Goal: Transaction & Acquisition: Purchase product/service

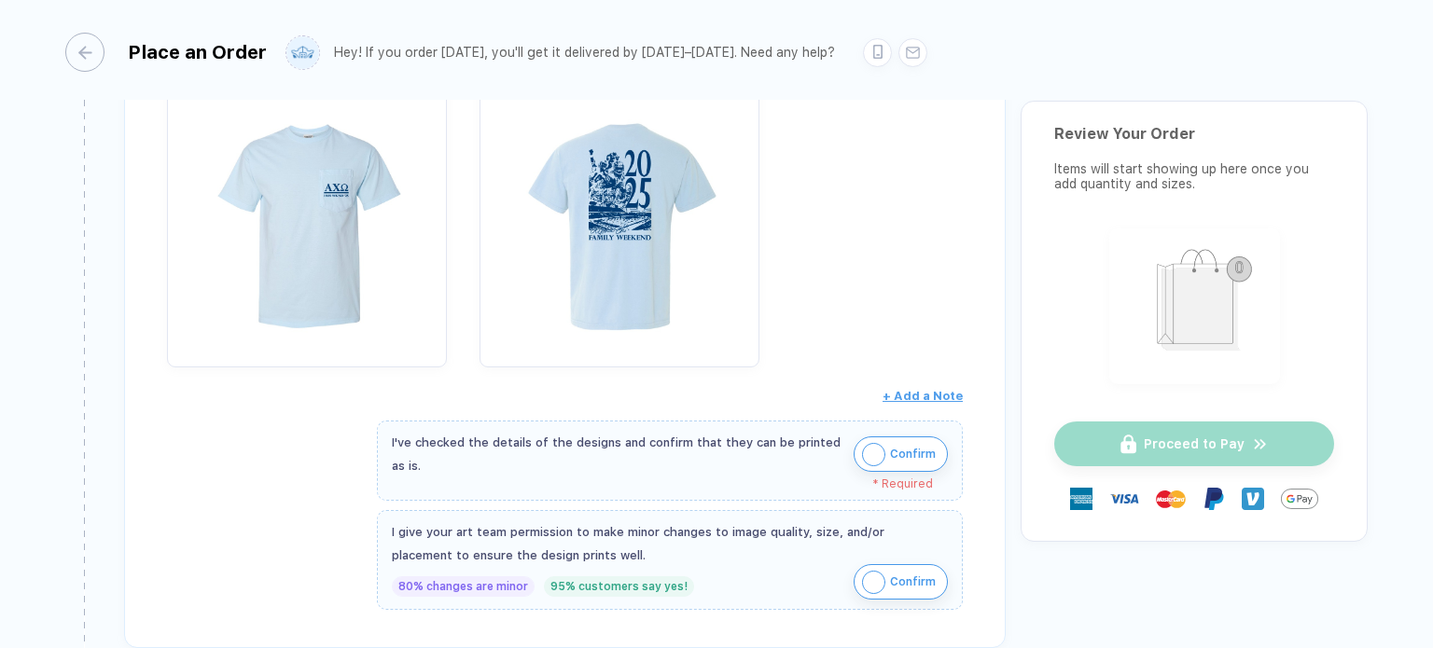
scroll to position [491, 0]
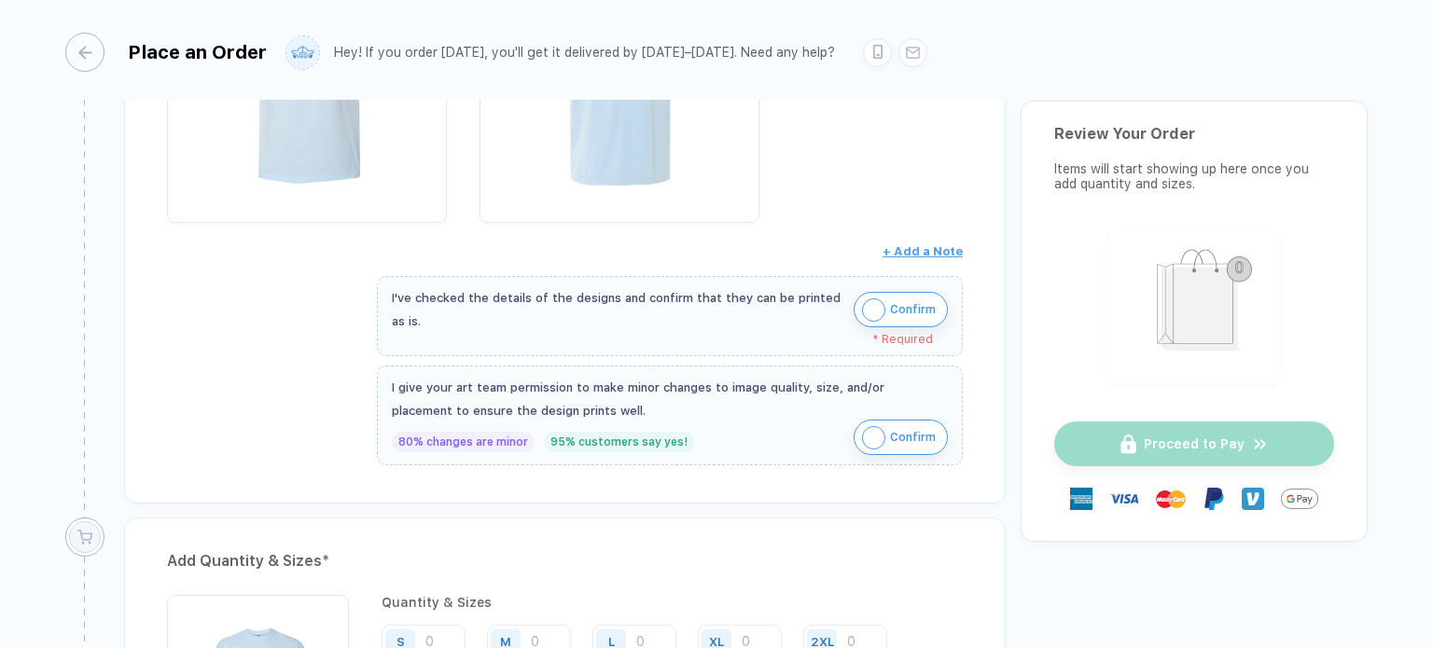
click at [870, 311] on img "button" at bounding box center [873, 309] width 23 height 23
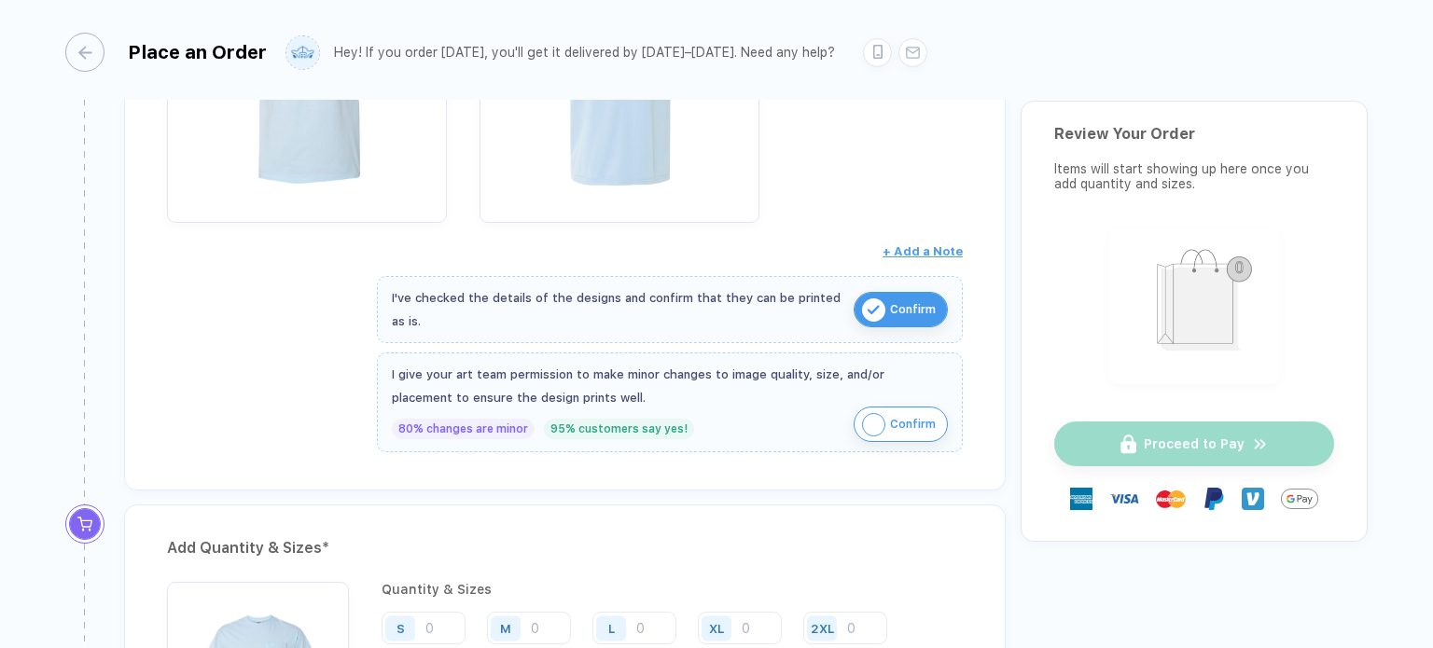
click at [873, 414] on img "button" at bounding box center [873, 424] width 23 height 23
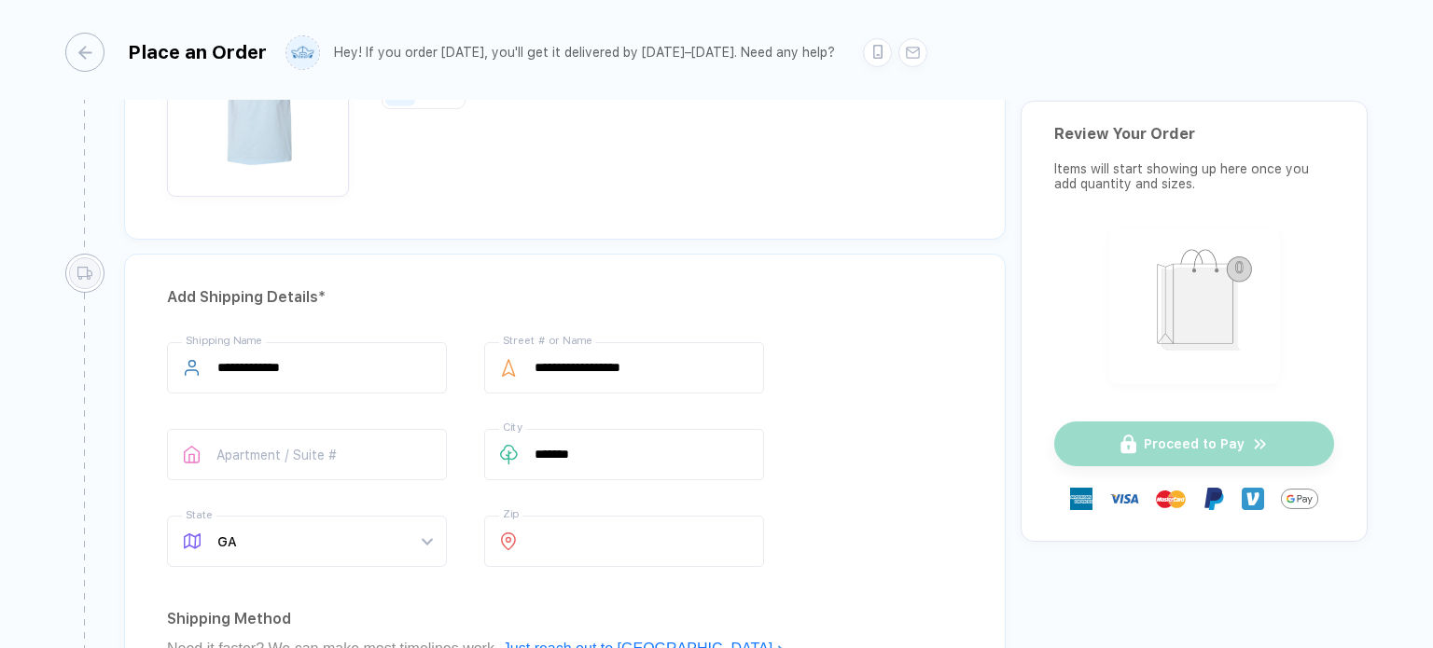
scroll to position [863, 0]
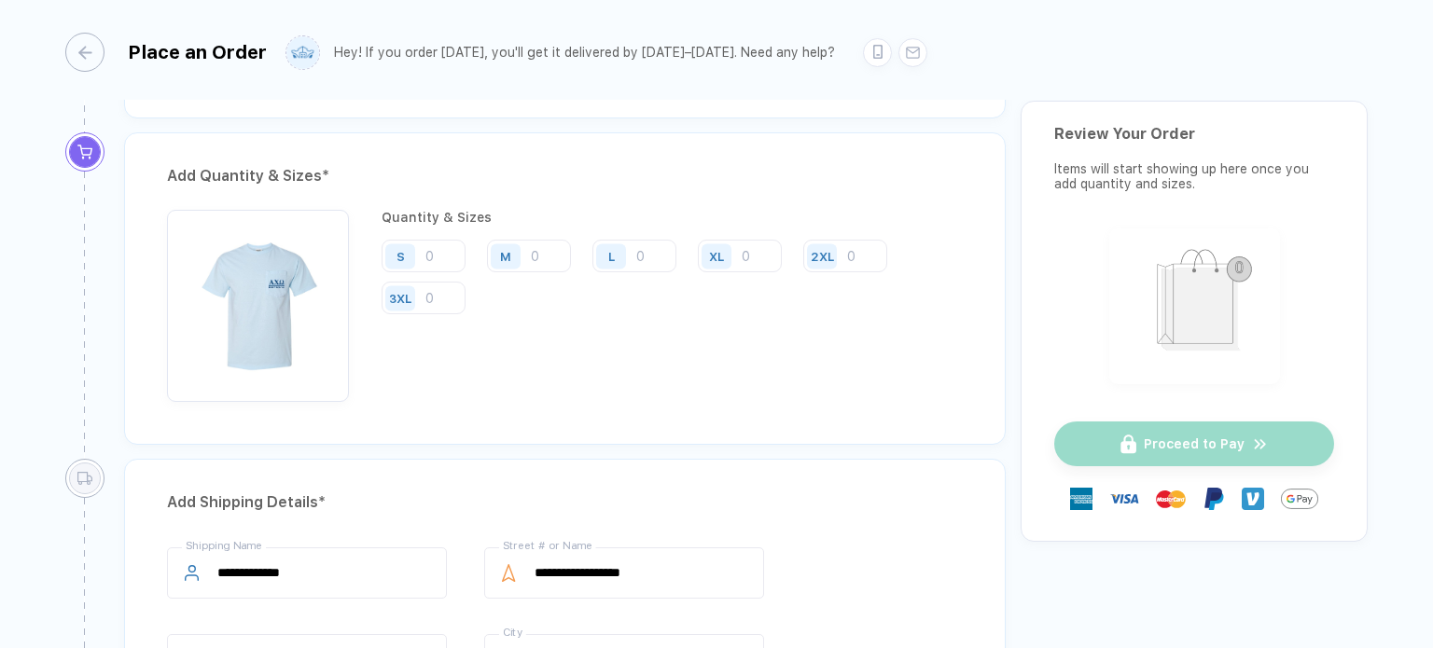
click at [422, 255] on div "S" at bounding box center [402, 256] width 43 height 33
click at [436, 253] on input "number" at bounding box center [423, 256] width 84 height 33
type input "8"
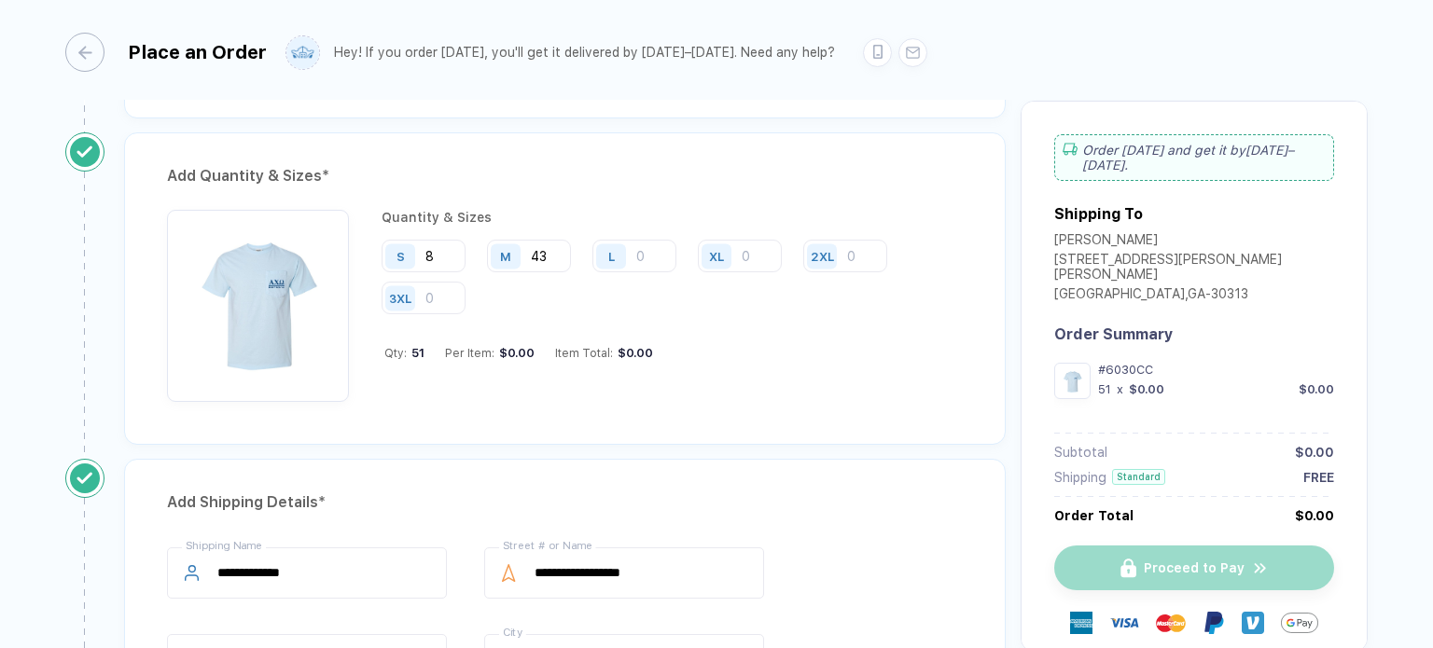
type input "43"
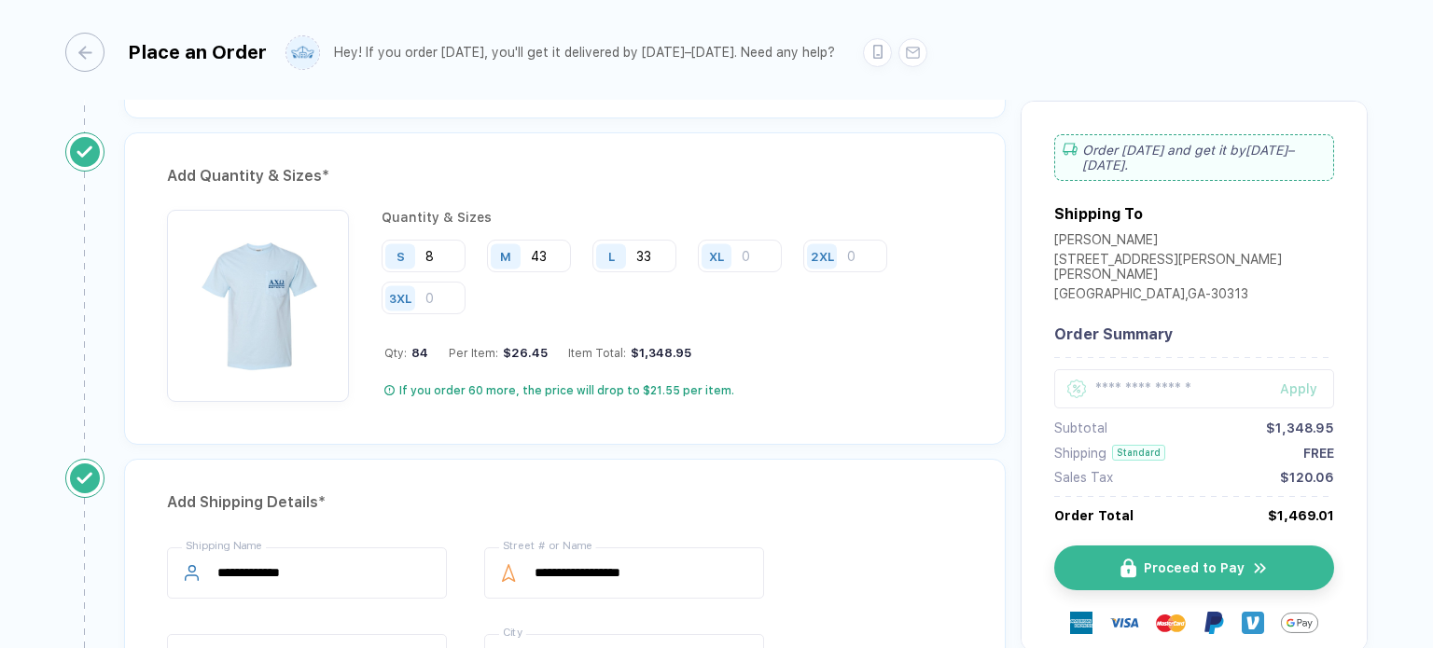
type input "33"
type input "25"
type input "2"
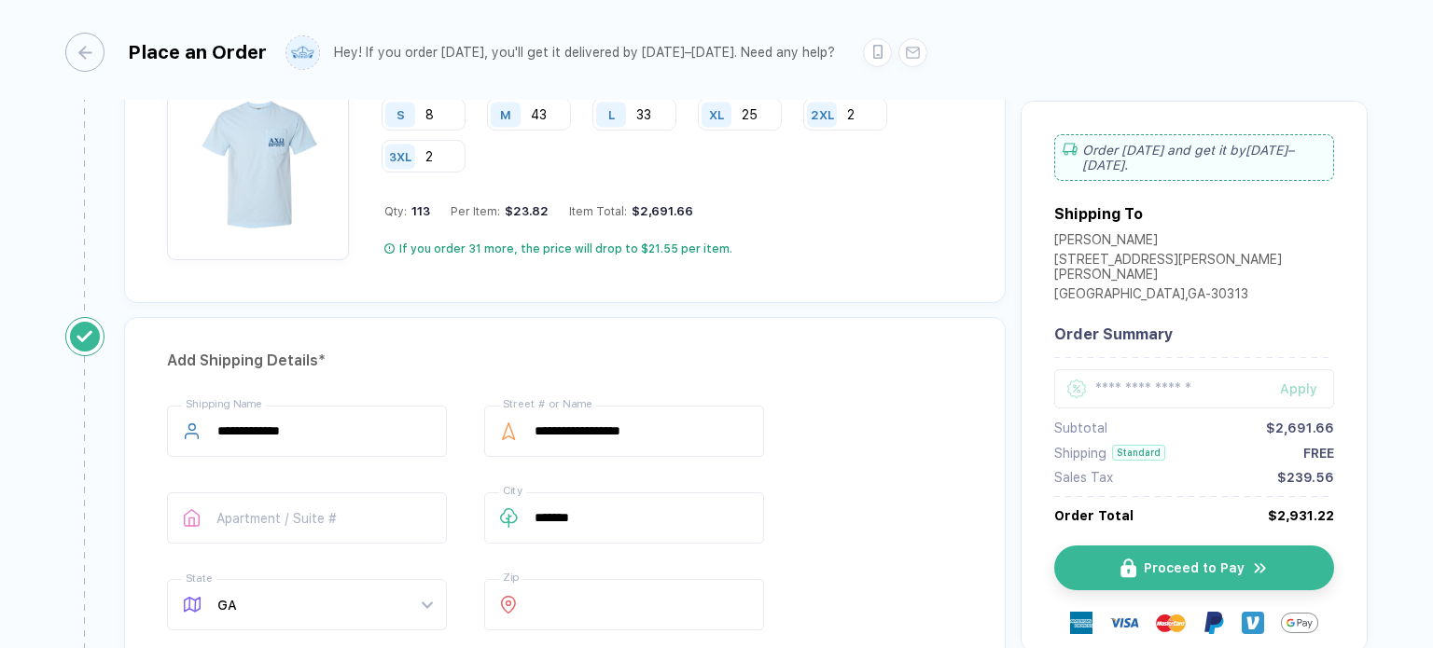
click at [860, 272] on div "Add Quantity & Sizes * Quantity & Sizes S 8 M 43 L 33 XL 25 2XL 2 3XL 2 Qty: 11…" at bounding box center [564, 147] width 881 height 312
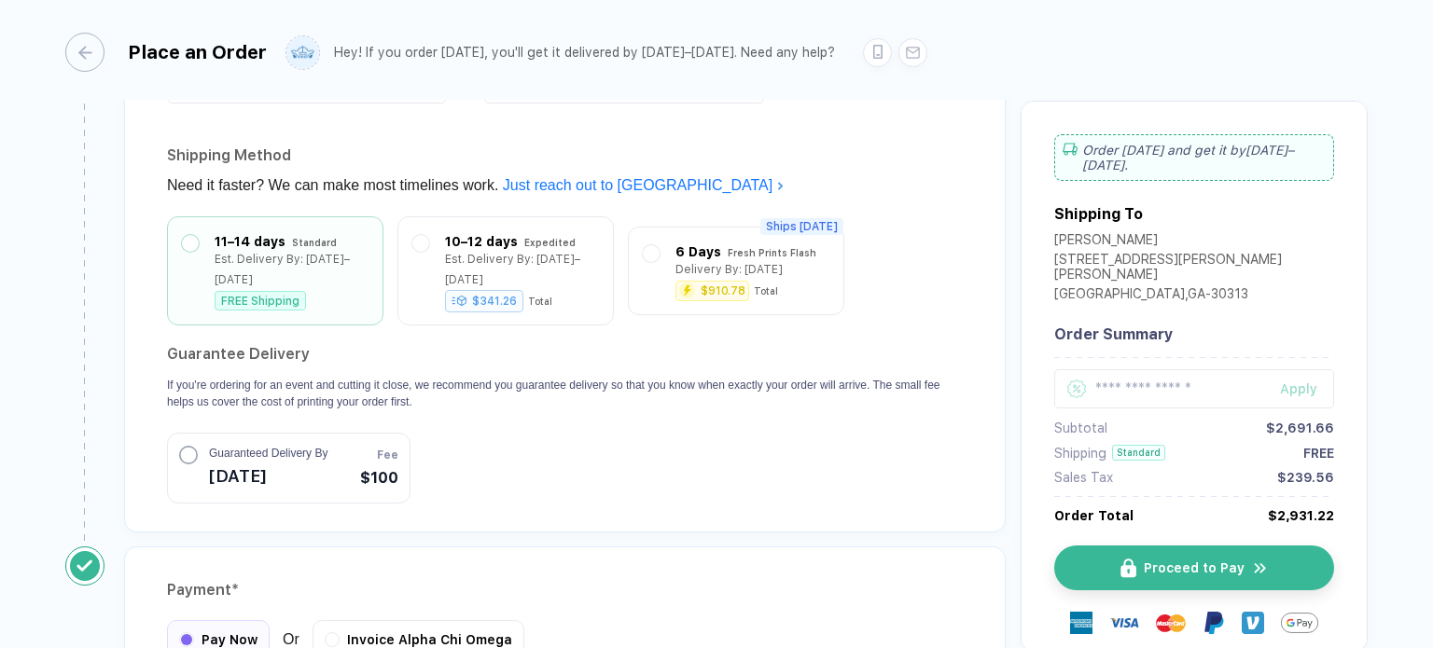
scroll to position [1533, 0]
